Goal: Transaction & Acquisition: Download file/media

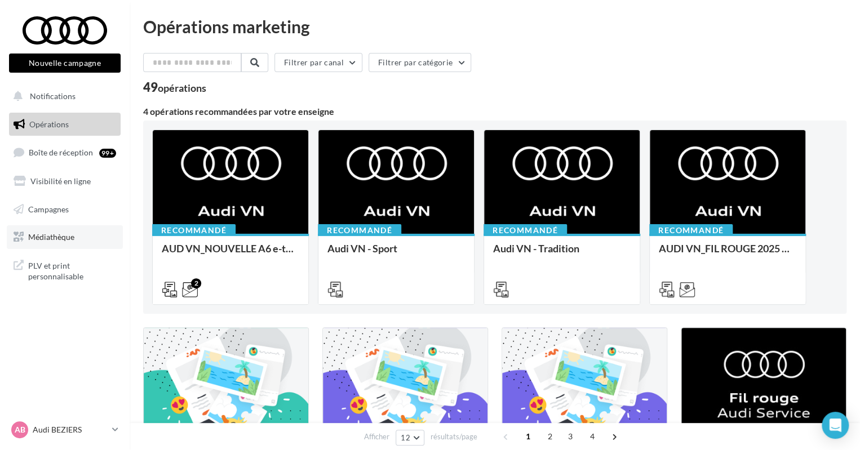
click at [66, 228] on link "Médiathèque" at bounding box center [65, 237] width 116 height 24
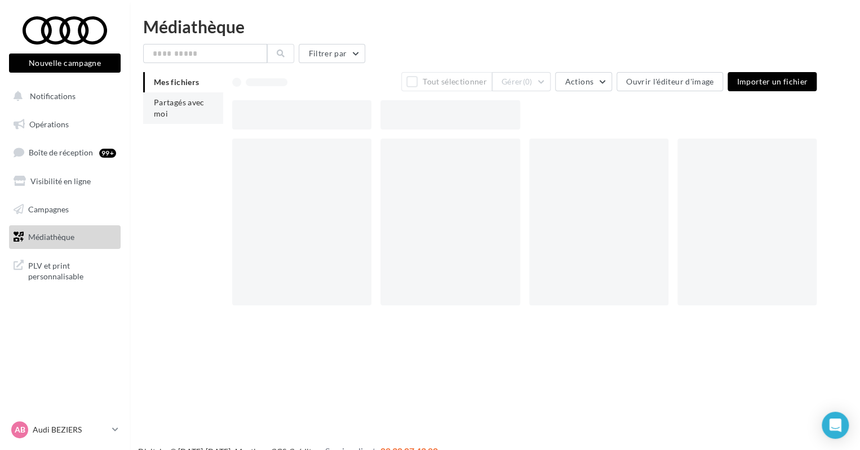
click at [179, 113] on li "Partagés avec moi" at bounding box center [183, 108] width 80 height 32
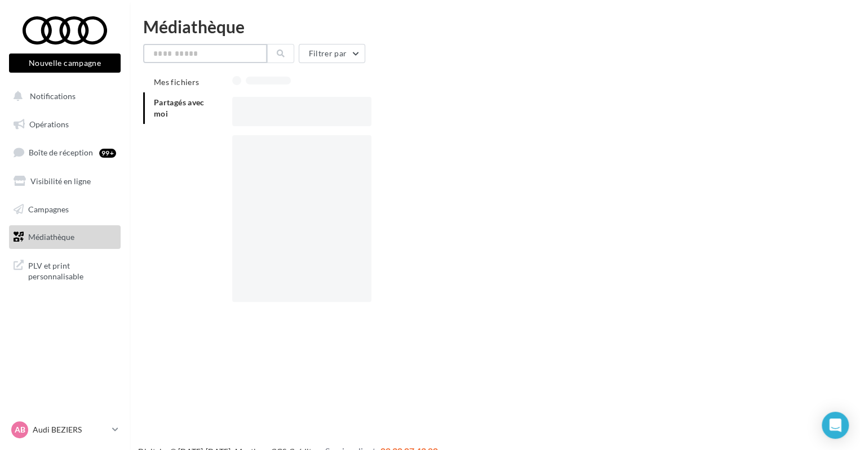
click at [203, 55] on input "text" at bounding box center [205, 53] width 124 height 19
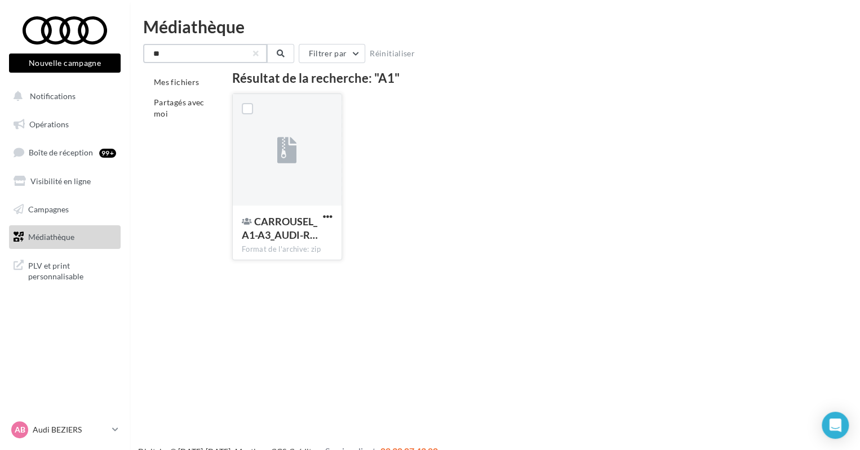
type input "**"
click at [300, 206] on div "CARROUSEL_A1-A3_AUDI-R… Format de l'archive: zip" at bounding box center [287, 232] width 109 height 53
click at [321, 216] on button "button" at bounding box center [328, 217] width 14 height 11
click at [318, 243] on button "Télécharger" at bounding box center [278, 239] width 113 height 29
click at [174, 111] on li "Partagés avec moi" at bounding box center [183, 108] width 80 height 32
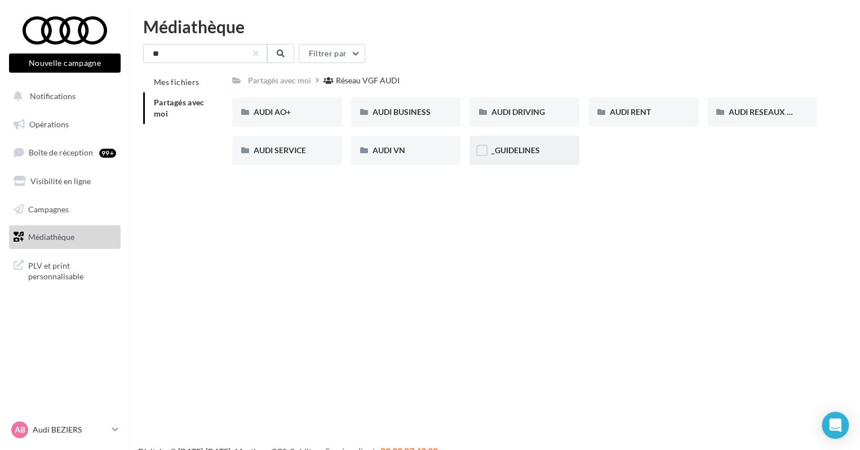
click at [507, 155] on span "_GUIDELINES" at bounding box center [515, 150] width 48 height 10
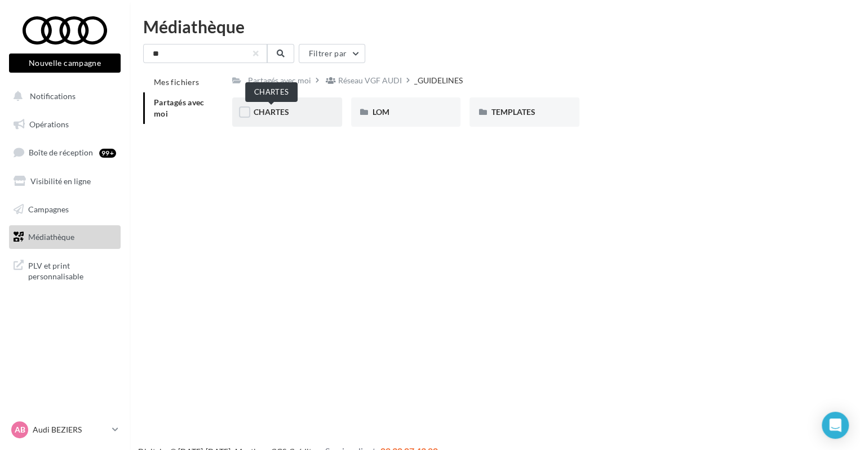
click at [268, 110] on span "CHARTES" at bounding box center [271, 112] width 35 height 10
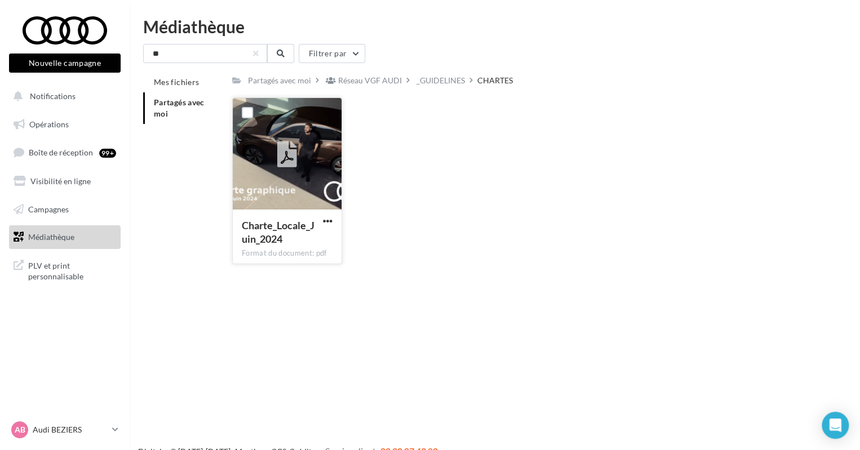
click at [292, 193] on div at bounding box center [287, 154] width 109 height 113
click at [325, 224] on span "button" at bounding box center [328, 221] width 10 height 10
click at [311, 232] on button "Télécharger" at bounding box center [278, 243] width 113 height 29
